Goal: Communication & Community: Answer question/provide support

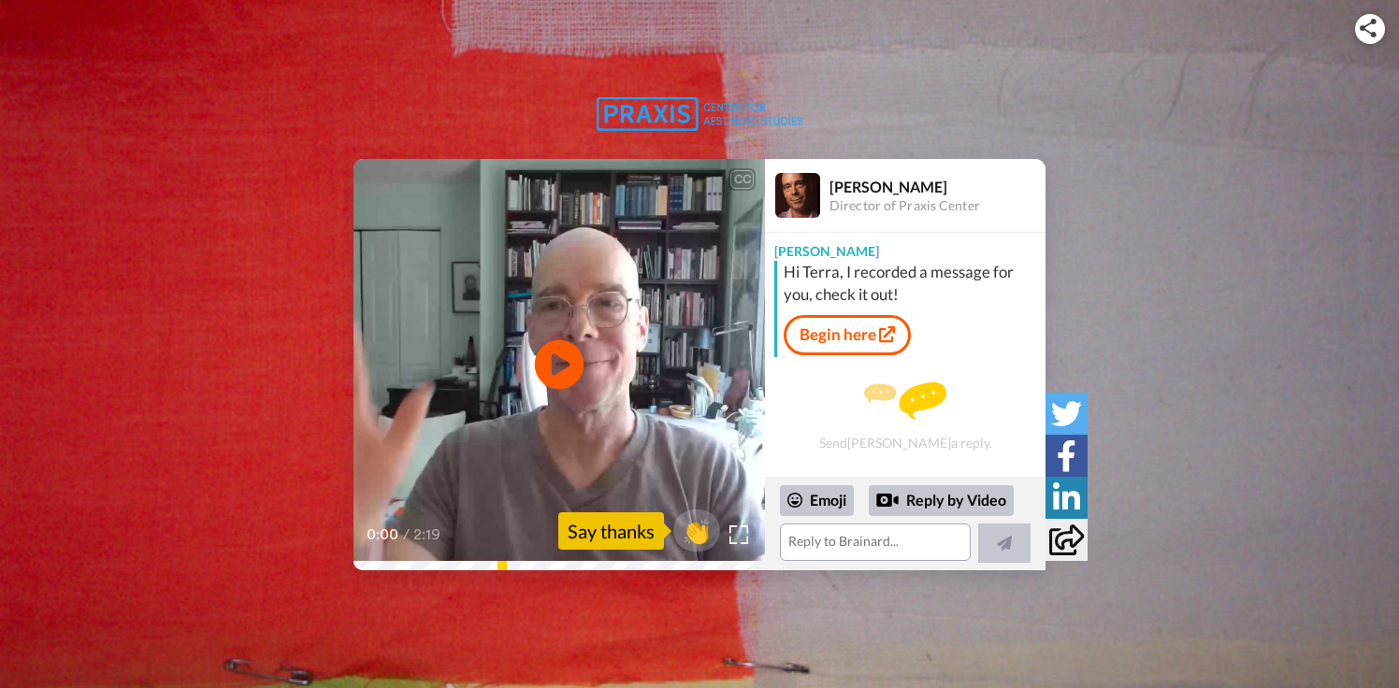
click at [561, 365] on icon "Play/Pause" at bounding box center [560, 365] width 50 height 89
click at [964, 494] on div "Reply by Video" at bounding box center [941, 501] width 145 height 32
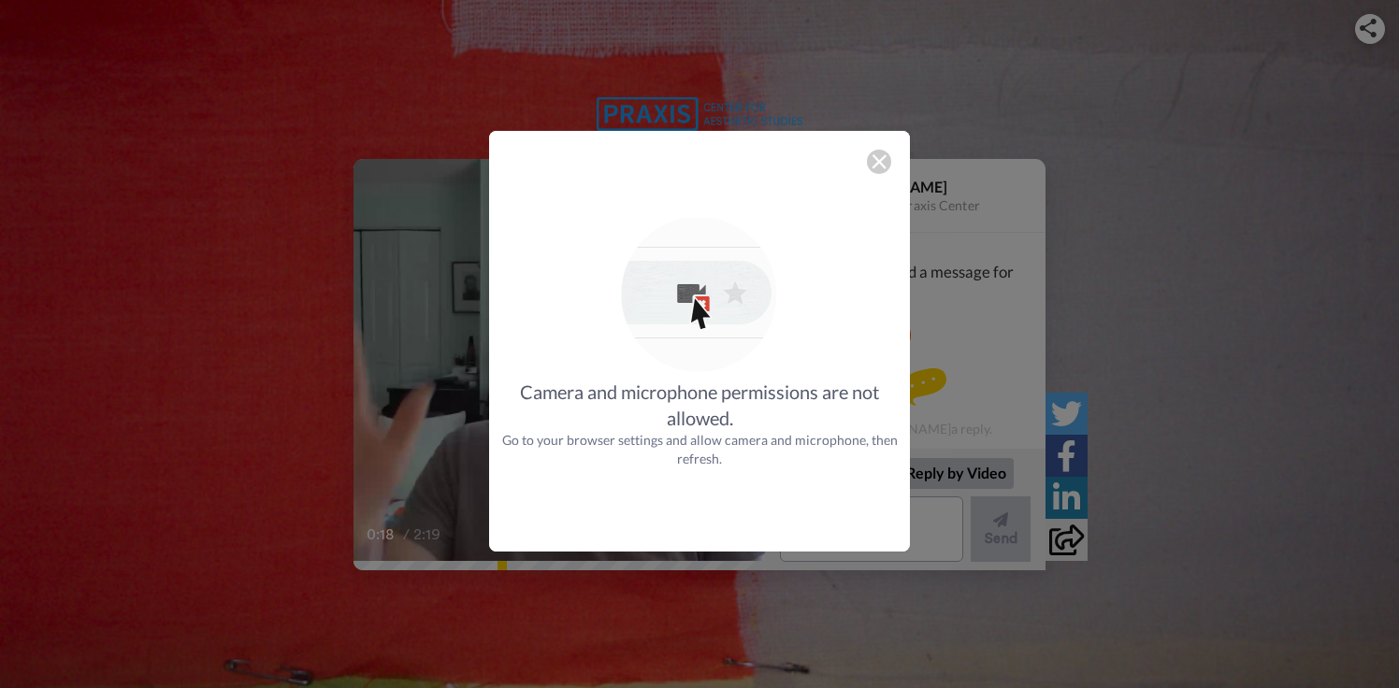
click at [881, 162] on img at bounding box center [878, 161] width 15 height 15
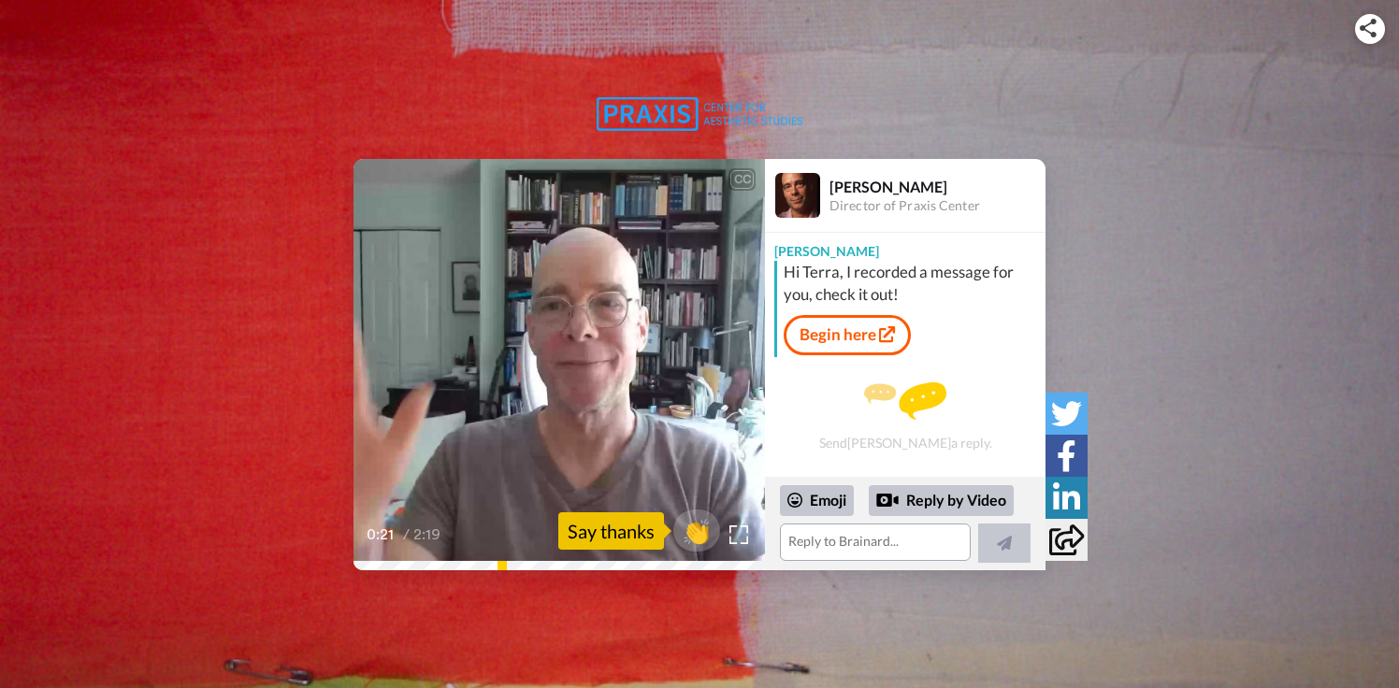
click at [584, 393] on video at bounding box center [558, 364] width 411 height 411
click at [949, 501] on div "Reply by Video" at bounding box center [941, 501] width 145 height 32
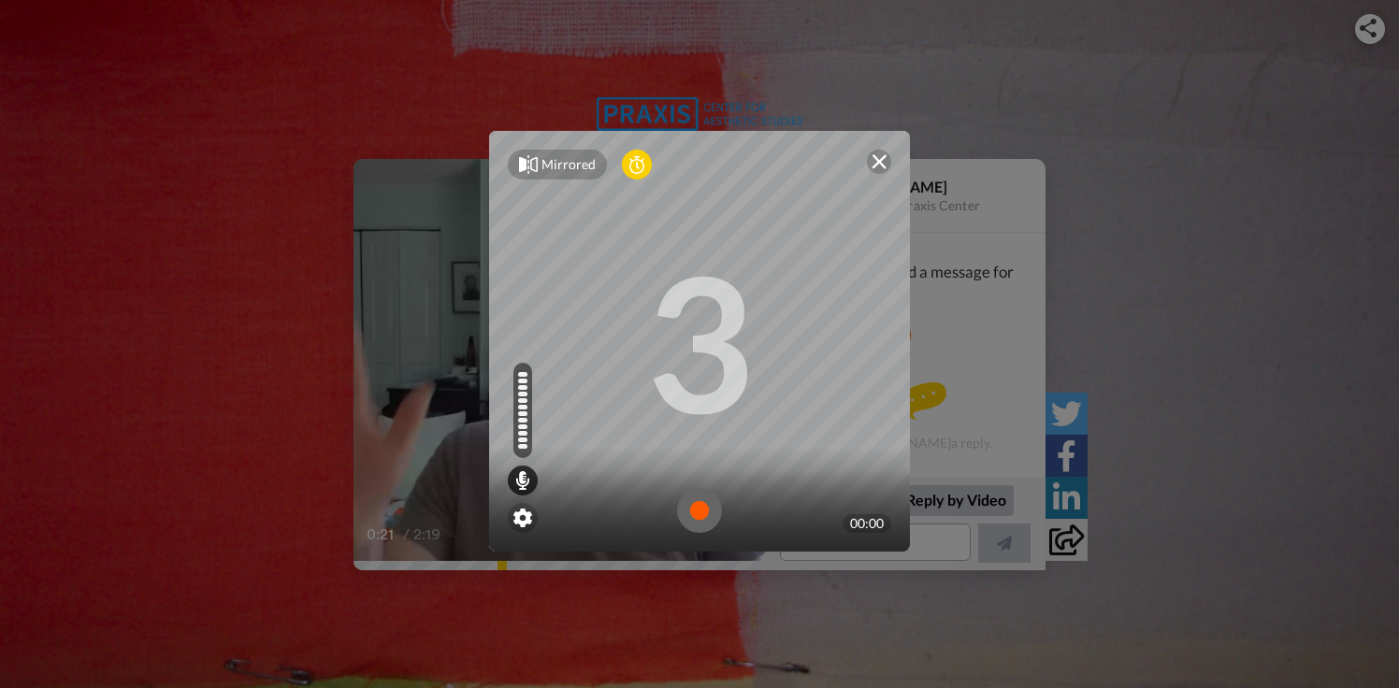
click at [701, 508] on img at bounding box center [699, 510] width 45 height 45
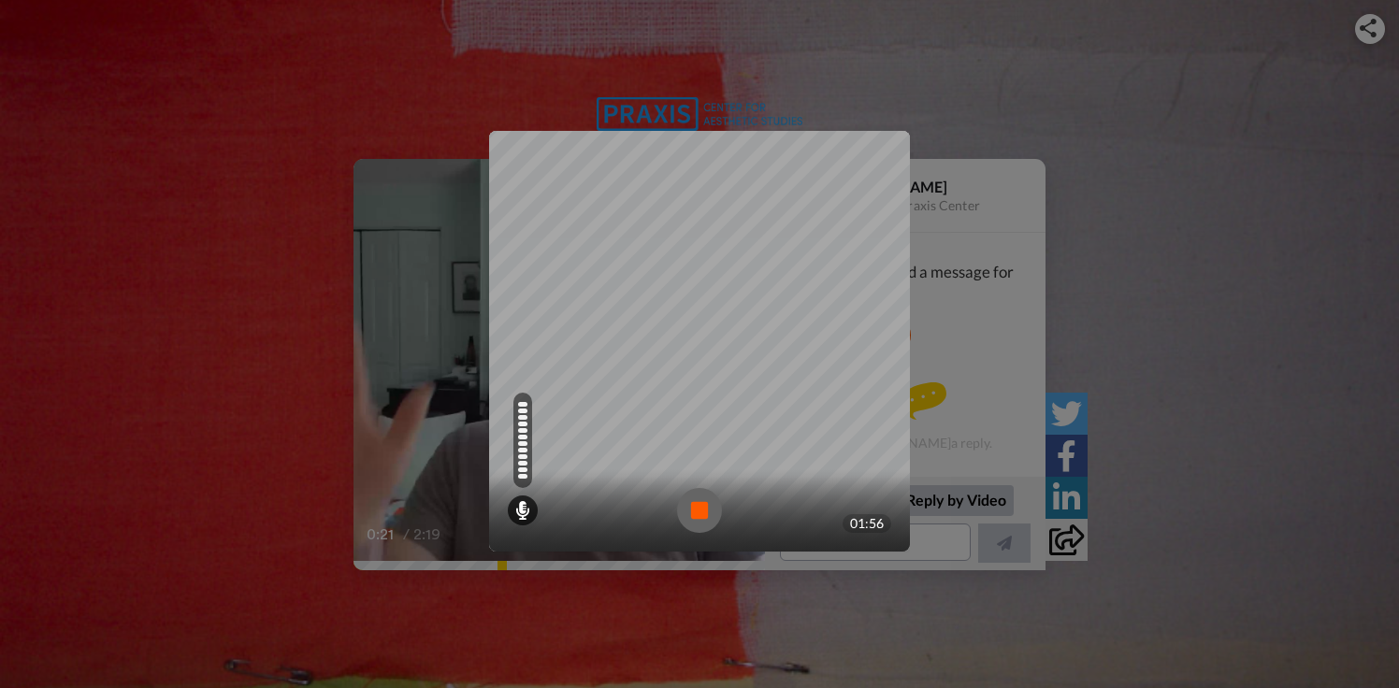
click at [696, 509] on img at bounding box center [699, 510] width 45 height 45
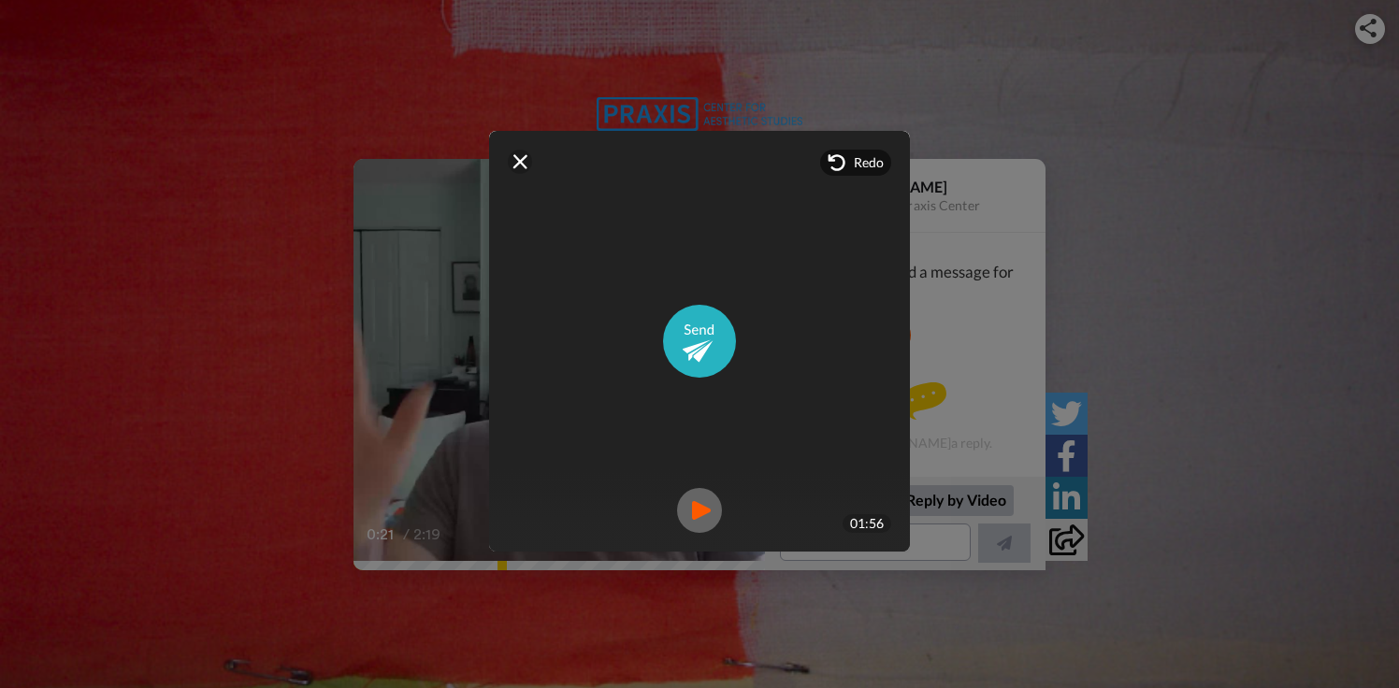
click at [696, 508] on img at bounding box center [699, 510] width 45 height 45
click at [698, 353] on img at bounding box center [699, 341] width 73 height 73
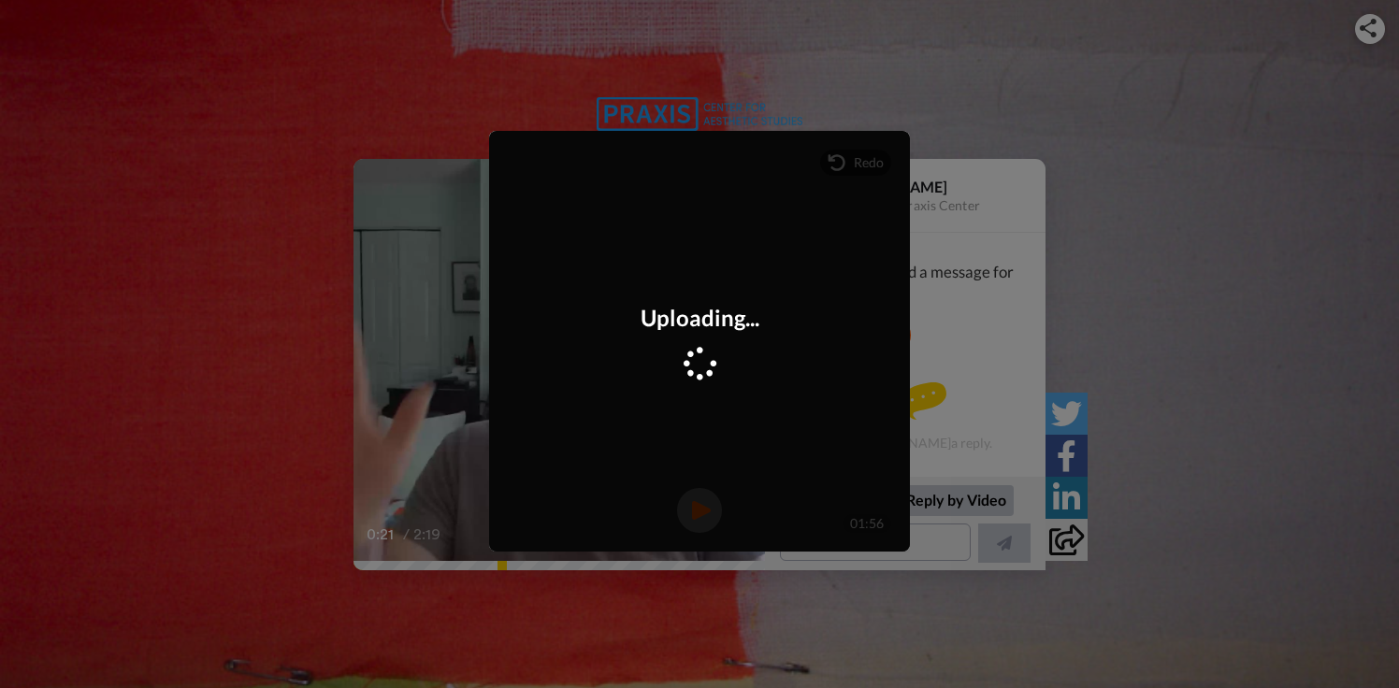
scroll to position [94, 0]
